Goal: Check status: Check status

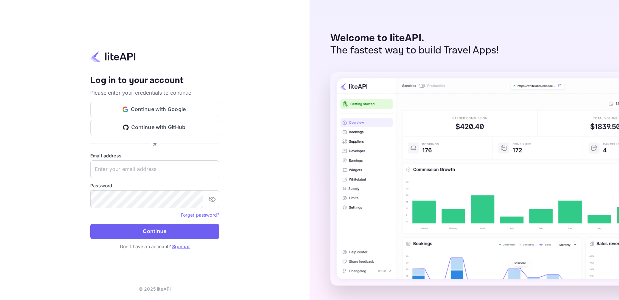
type input "adminpassword_support@yandex-team.ru"
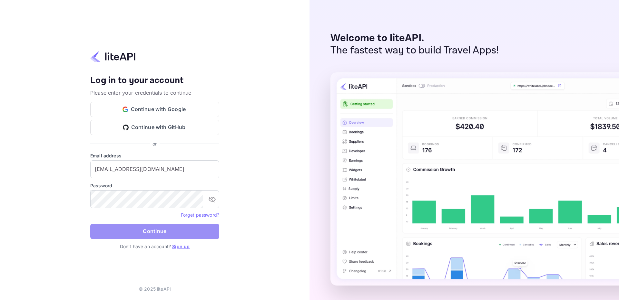
click at [155, 235] on button "Continue" at bounding box center [154, 231] width 129 height 15
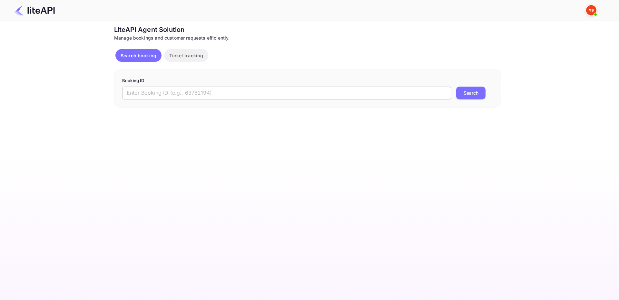
click at [220, 97] on input "text" at bounding box center [286, 93] width 329 height 13
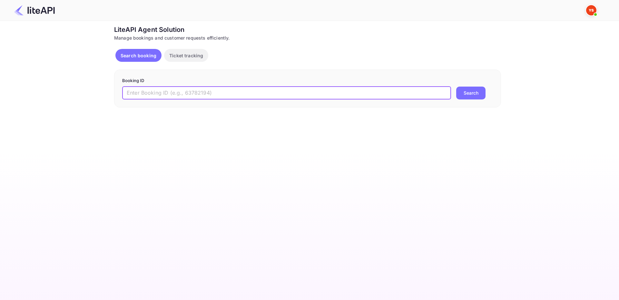
paste input "8280836"
type input "8280836"
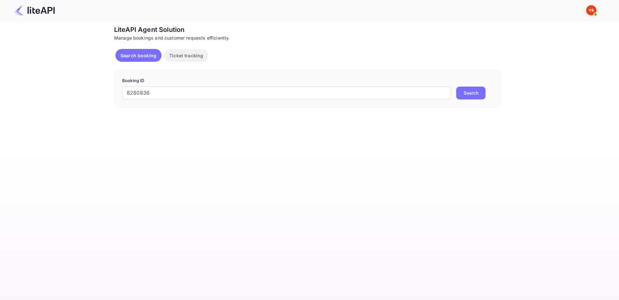
click at [489, 89] on div "8280836 ​ Search" at bounding box center [307, 93] width 371 height 13
click at [479, 90] on button "Search" at bounding box center [470, 93] width 29 height 13
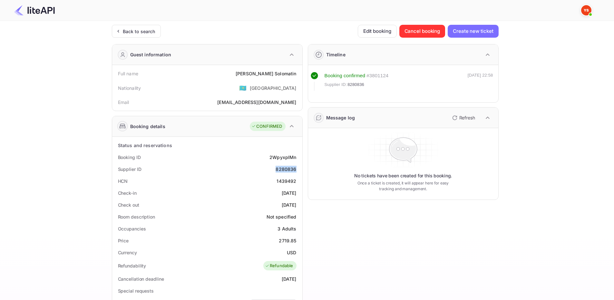
drag, startPoint x: 276, startPoint y: 171, endPoint x: 297, endPoint y: 165, distance: 22.2
click at [298, 167] on div "Supplier ID 8280836" at bounding box center [207, 169] width 185 height 12
copy div "8280836"
drag, startPoint x: 258, startPoint y: 73, endPoint x: 261, endPoint y: 72, distance: 3.7
click at [263, 72] on div "Vladimir Solomatin" at bounding box center [266, 73] width 61 height 7
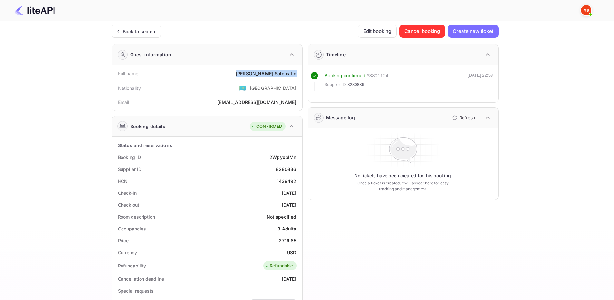
drag, startPoint x: 253, startPoint y: 72, endPoint x: 299, endPoint y: 73, distance: 45.8
click at [299, 73] on div "Full name Vladimir Solomatin" at bounding box center [207, 74] width 185 height 12
copy div "Vladimir Solomatin"
drag, startPoint x: 279, startPoint y: 242, endPoint x: 297, endPoint y: 237, distance: 19.5
click at [297, 238] on div "Price 2719.85" at bounding box center [207, 241] width 185 height 12
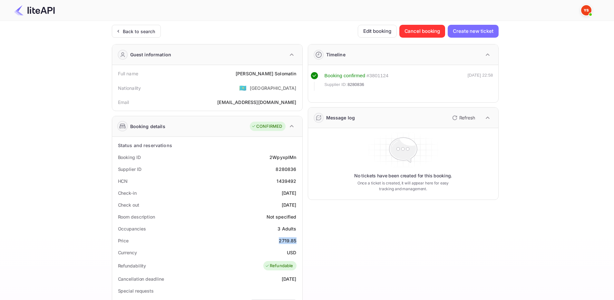
copy div "2719.85"
